Goal: Task Accomplishment & Management: Manage account settings

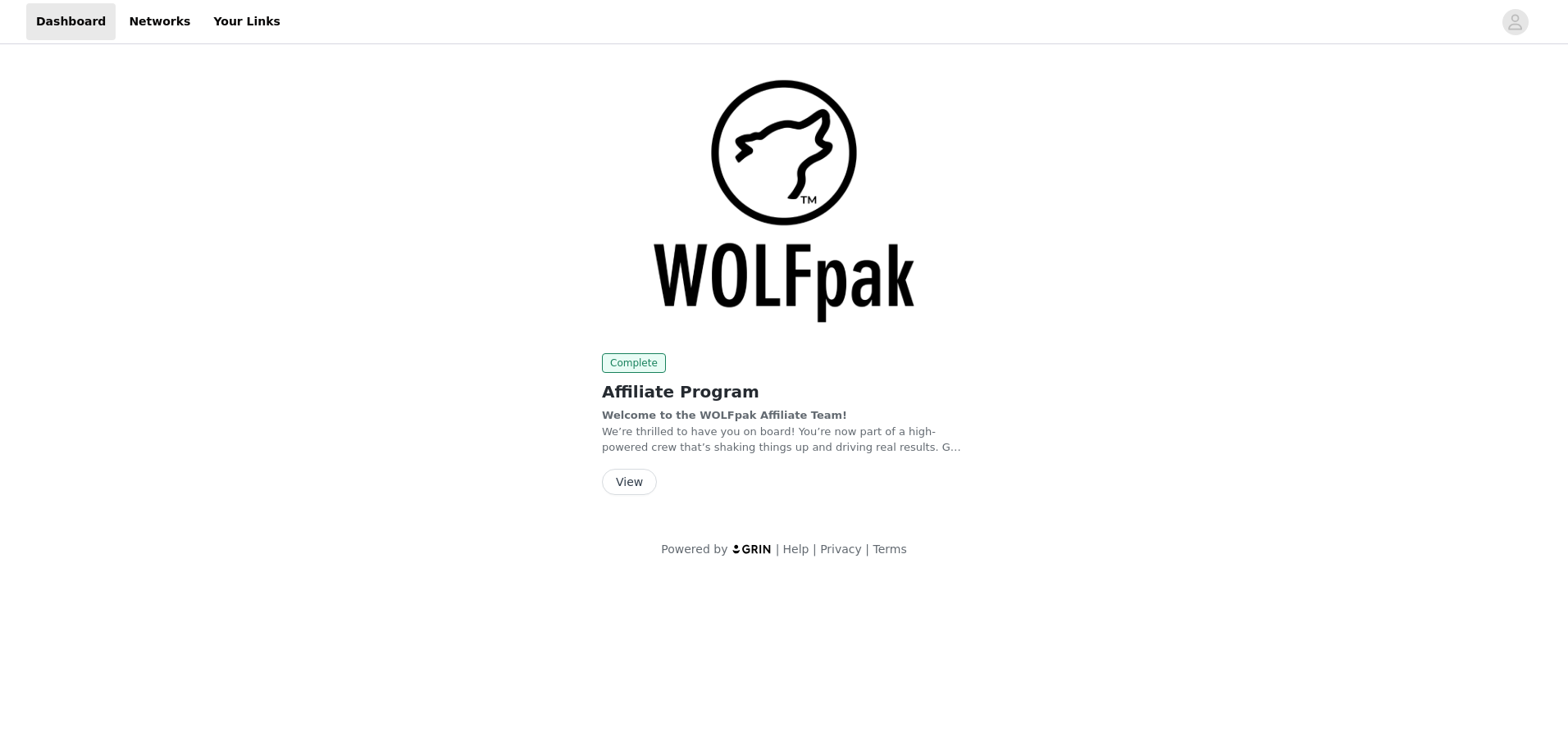
click at [619, 485] on button "View" at bounding box center [629, 482] width 55 height 26
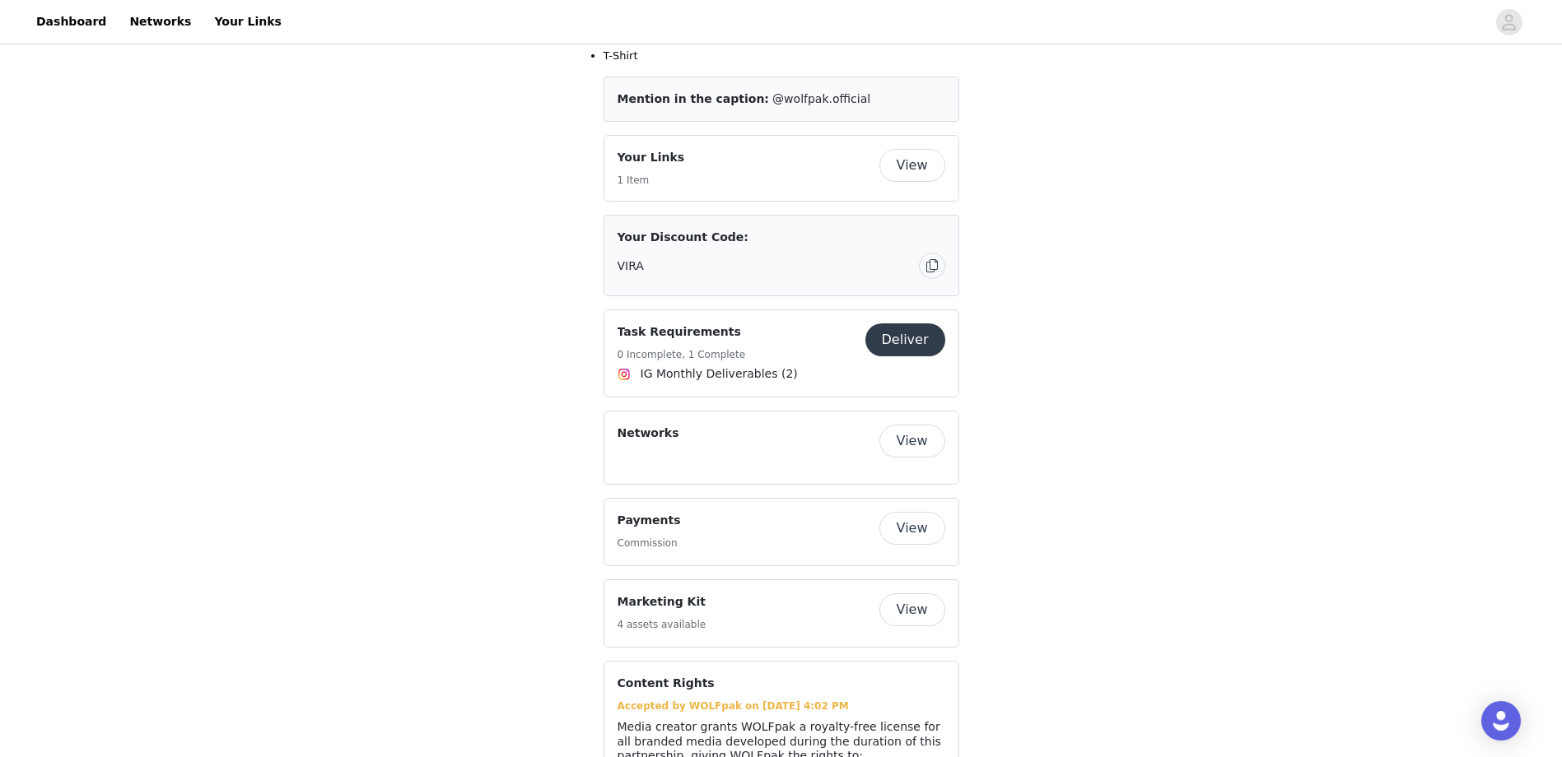
scroll to position [576, 0]
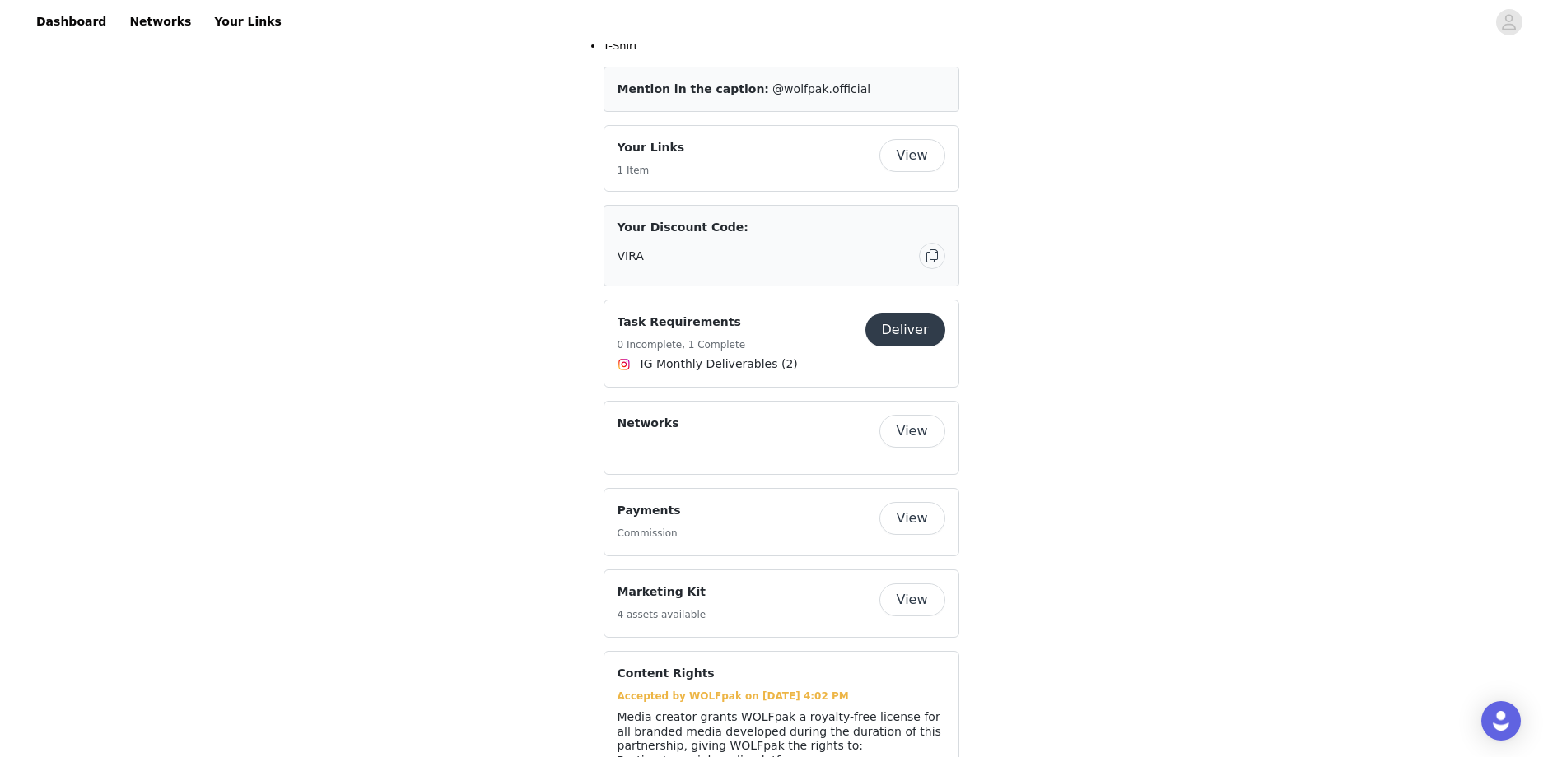
click at [918, 502] on button "View" at bounding box center [912, 518] width 66 height 33
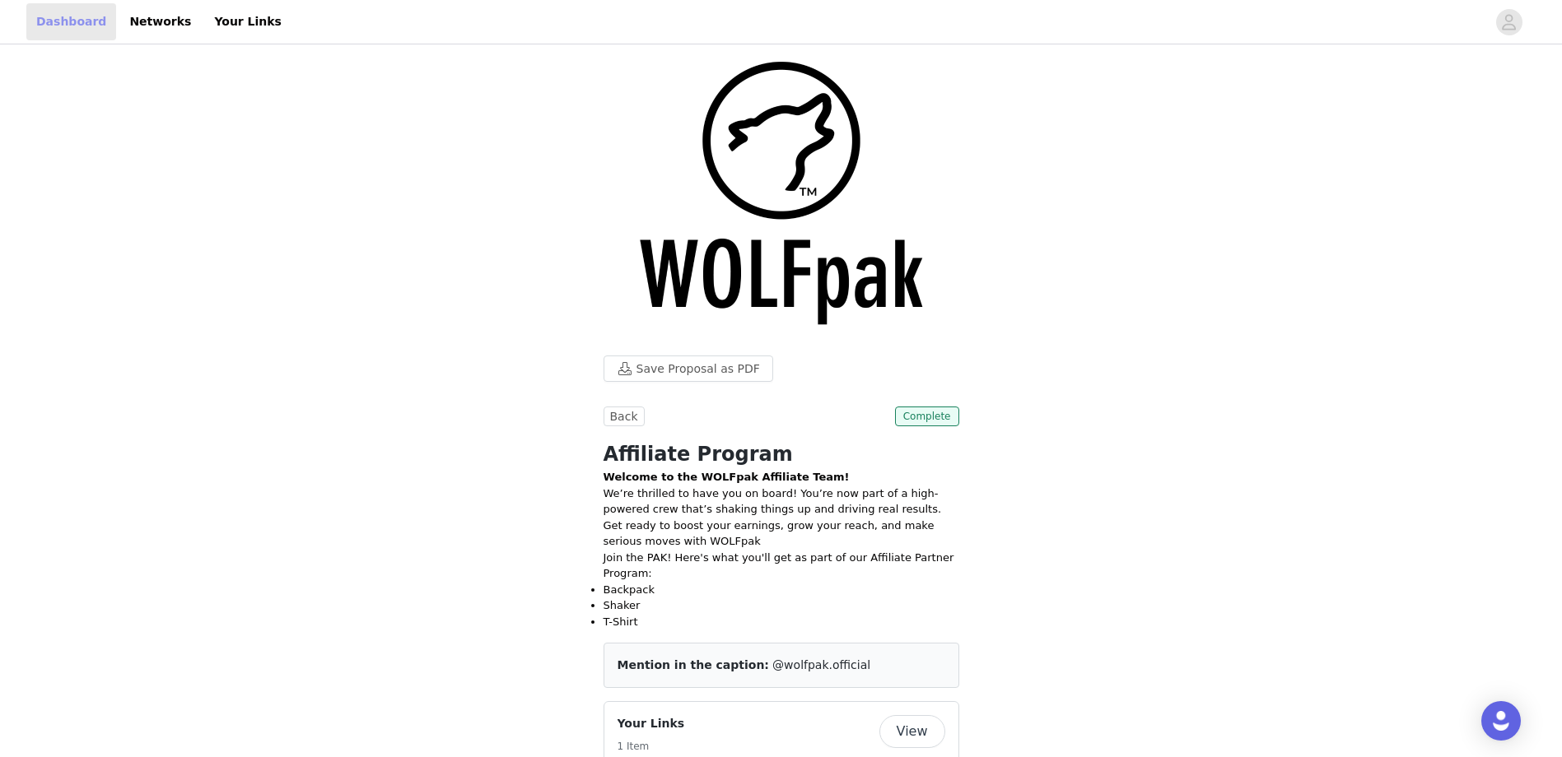
click at [82, 29] on link "Dashboard" at bounding box center [71, 21] width 90 height 37
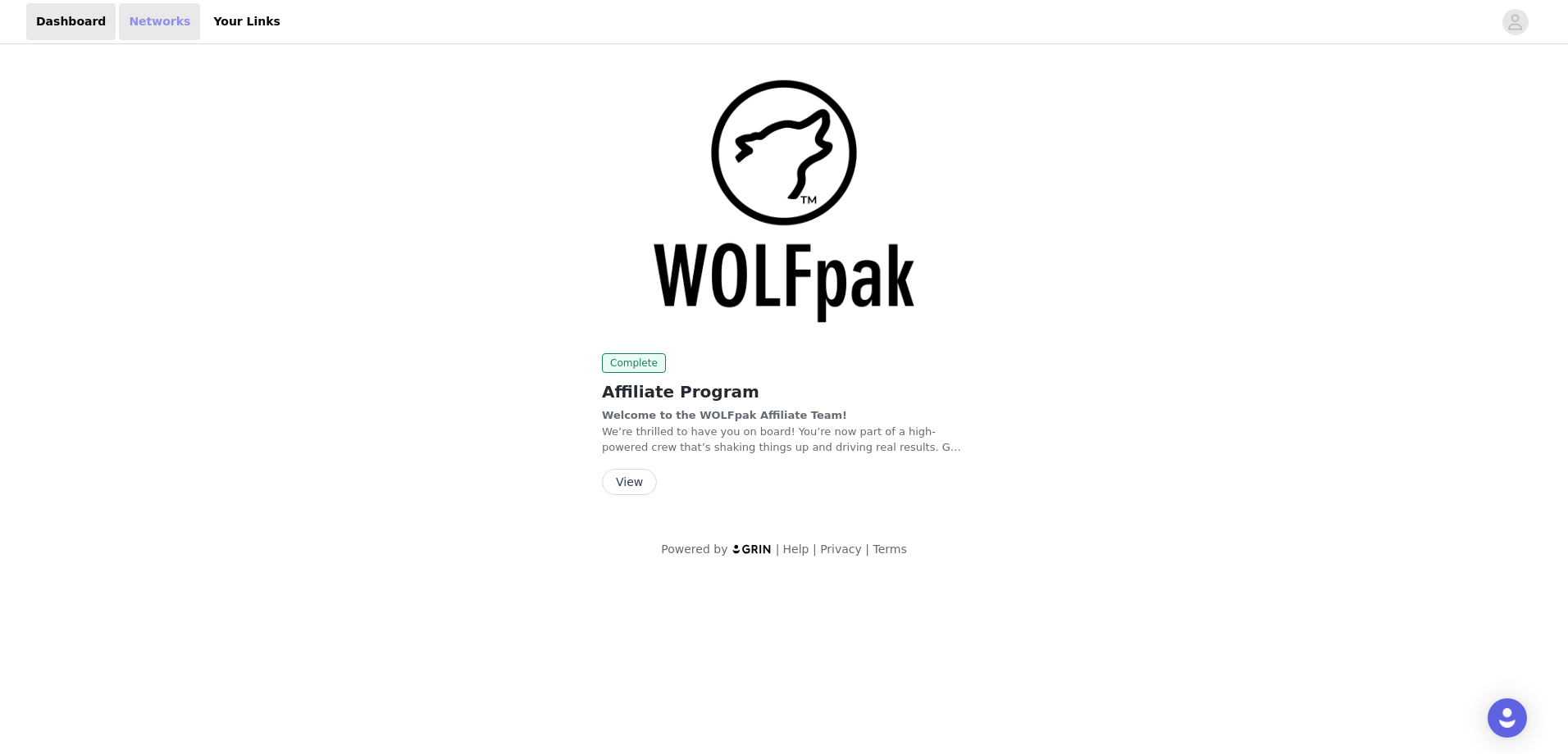
click at [151, 21] on link "Networks" at bounding box center [158, 21] width 81 height 37
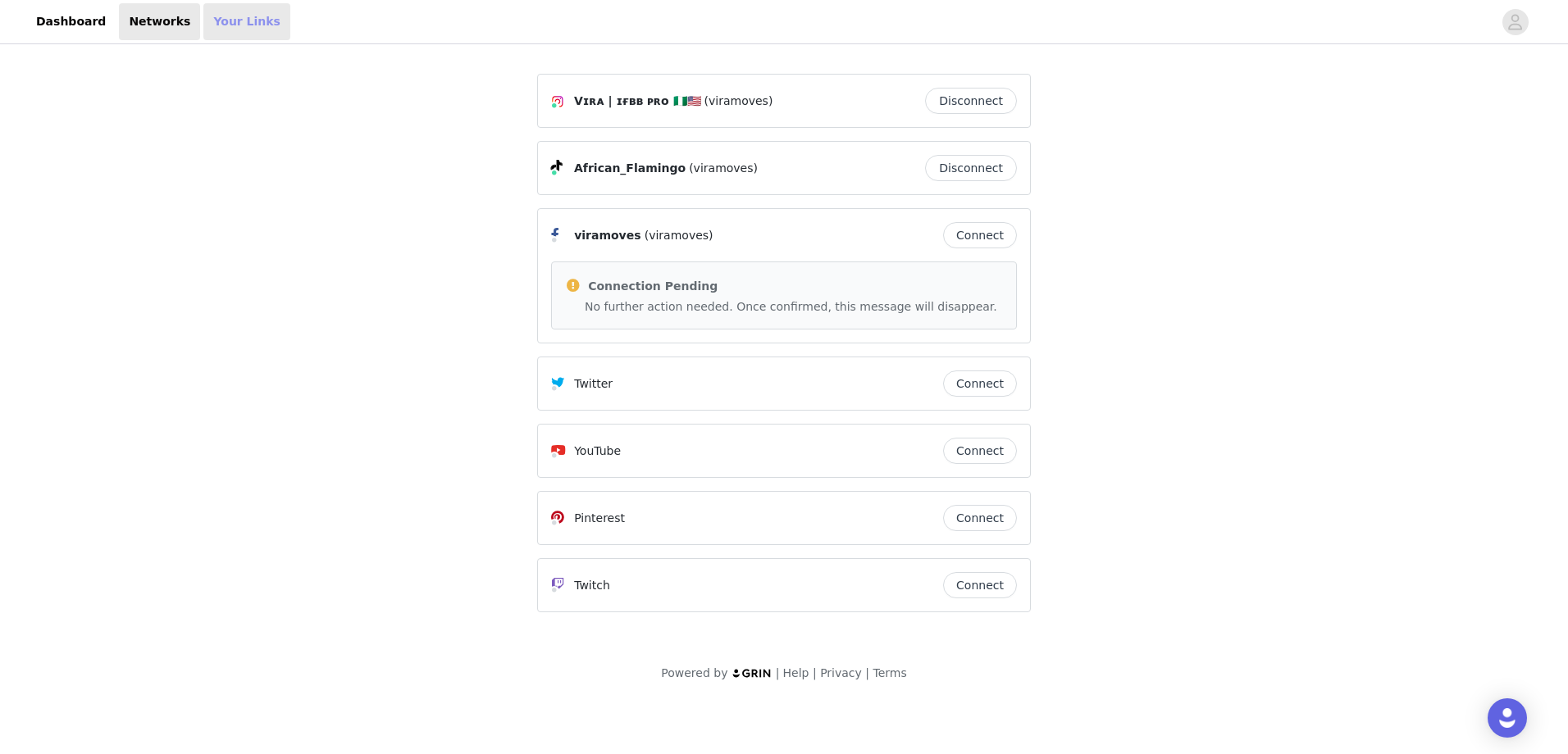
click at [203, 27] on link "Your Links" at bounding box center [246, 21] width 87 height 37
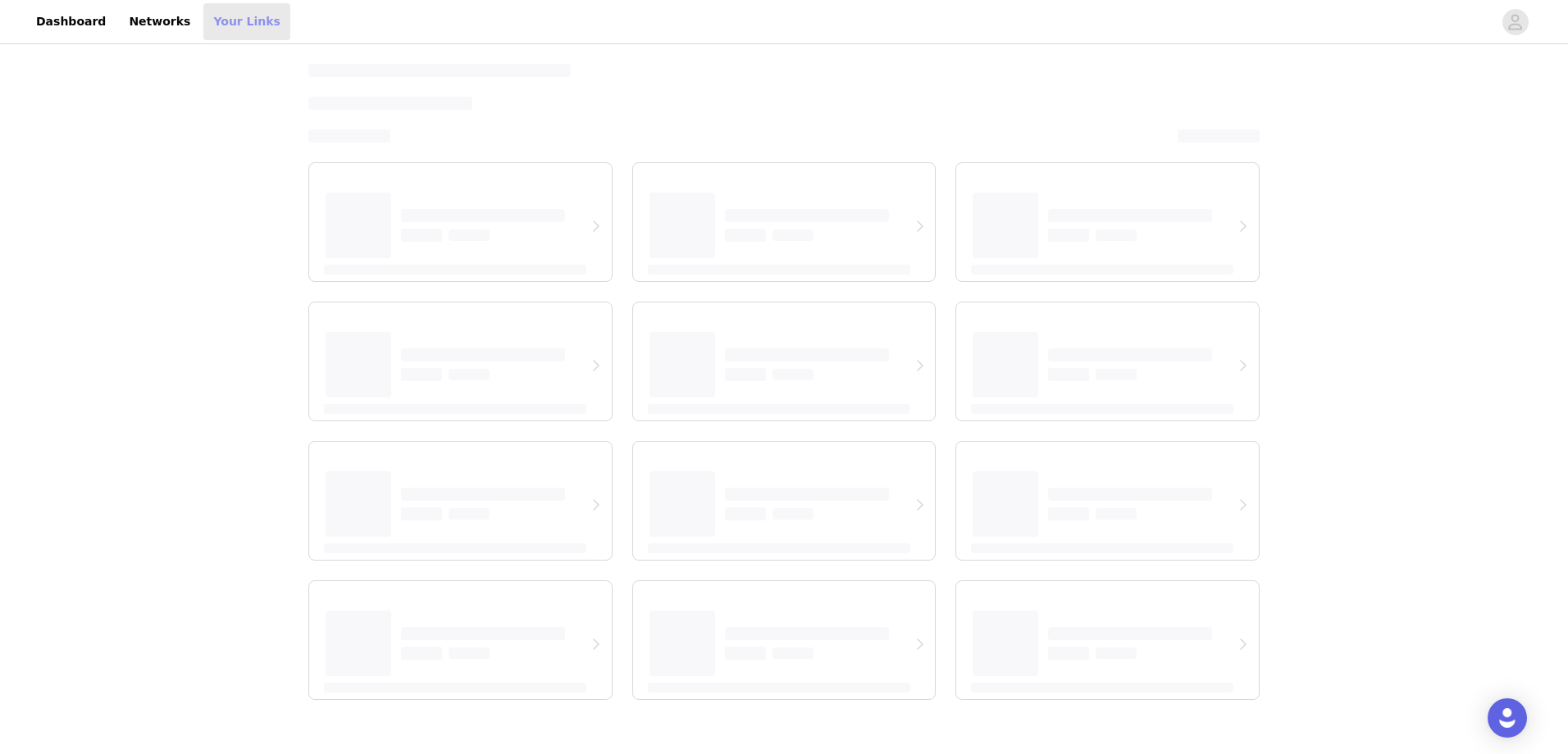
select select "12"
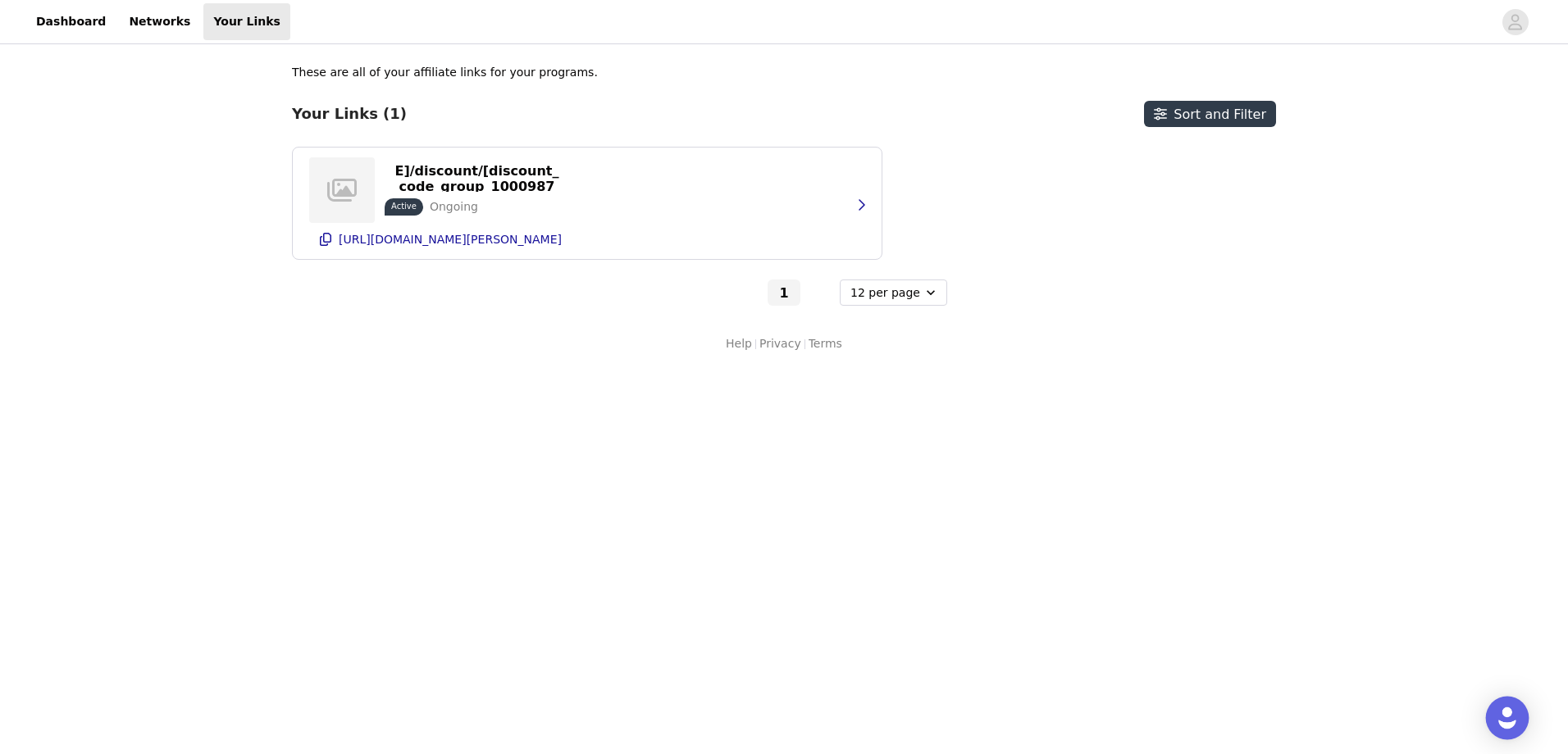
click at [1509, 722] on img "Open Intercom Messenger" at bounding box center [1506, 717] width 21 height 21
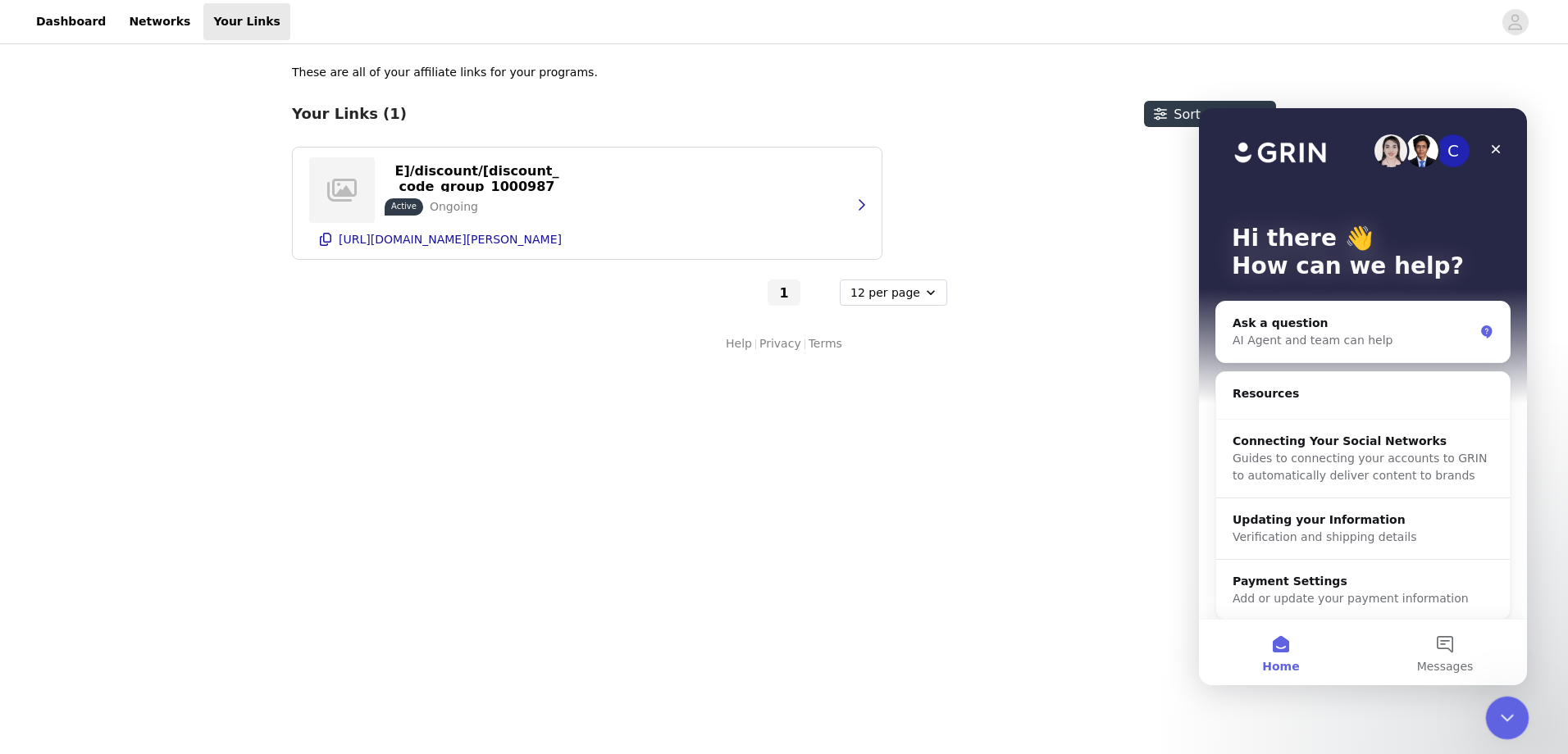
click at [1500, 715] on icon "Close Intercom Messenger" at bounding box center [1505, 716] width 20 height 20
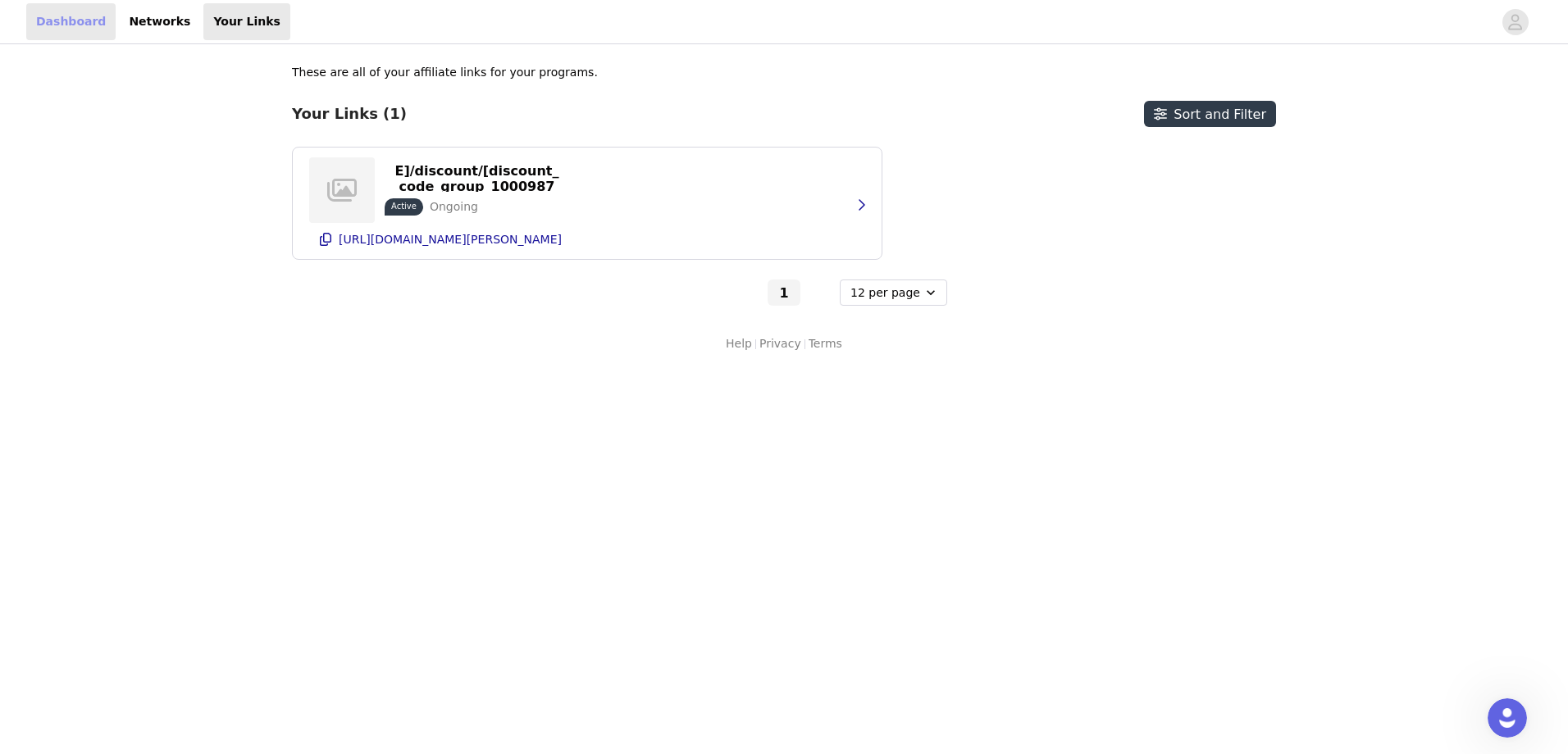
click at [61, 21] on link "Dashboard" at bounding box center [71, 21] width 90 height 37
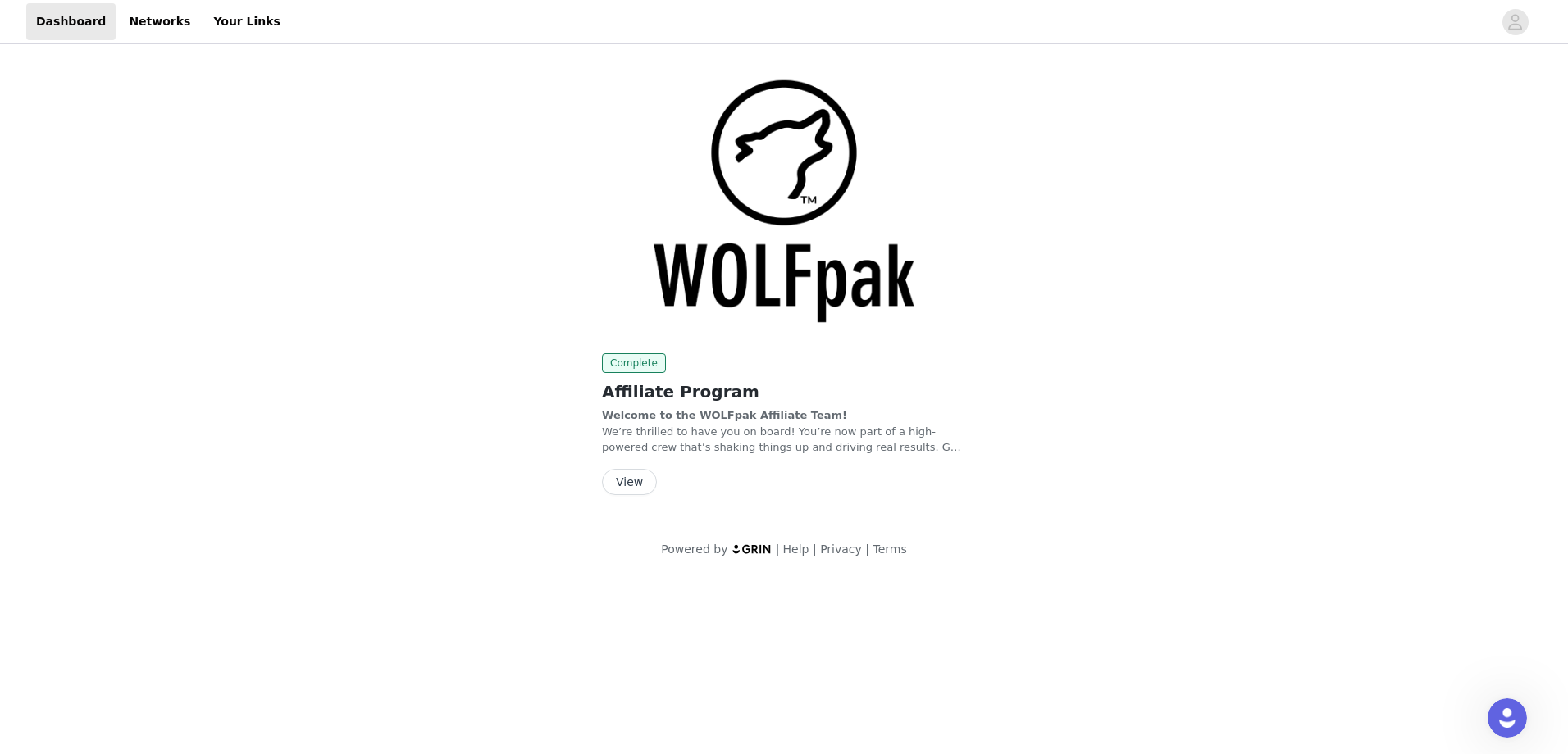
click at [637, 485] on button "View" at bounding box center [629, 482] width 55 height 26
